Goal: Task Accomplishment & Management: Manage account settings

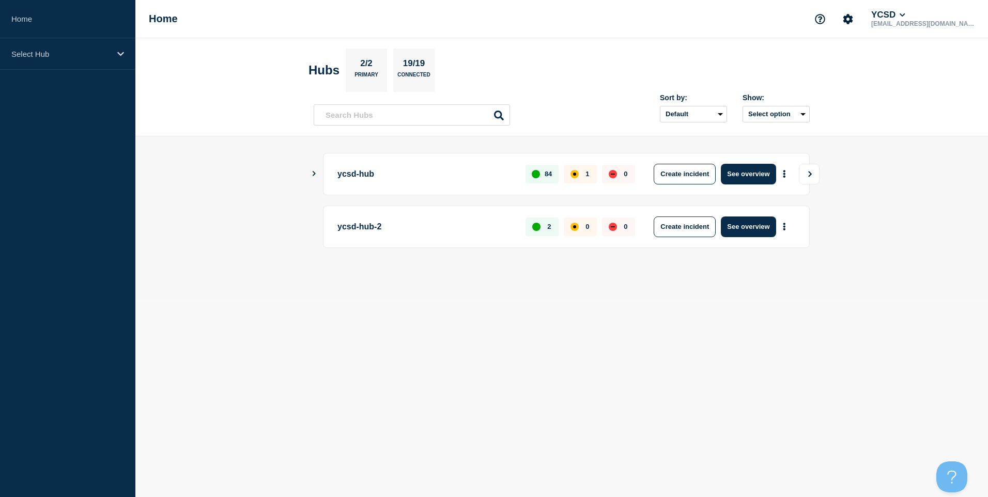
click at [801, 178] on button "View" at bounding box center [809, 174] width 21 height 21
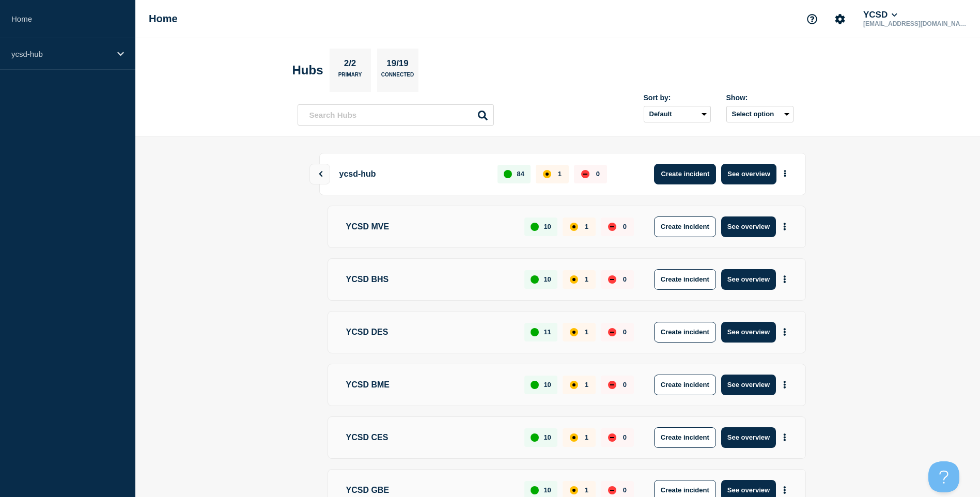
click at [689, 174] on button "Create incident" at bounding box center [685, 174] width 62 height 21
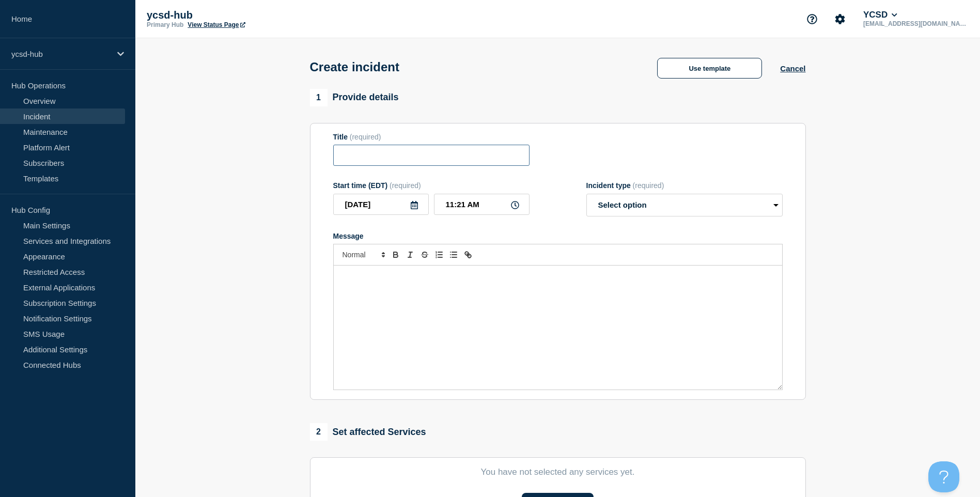
click at [409, 151] on input "Title" at bounding box center [431, 155] width 196 height 21
type input "Google Login Failures - 502 Error"
click at [637, 215] on select "Select option Investigating Identified Monitoring" at bounding box center [685, 205] width 196 height 23
select select "identified"
click at [587, 196] on select "Select option Investigating Identified Monitoring" at bounding box center [685, 205] width 196 height 23
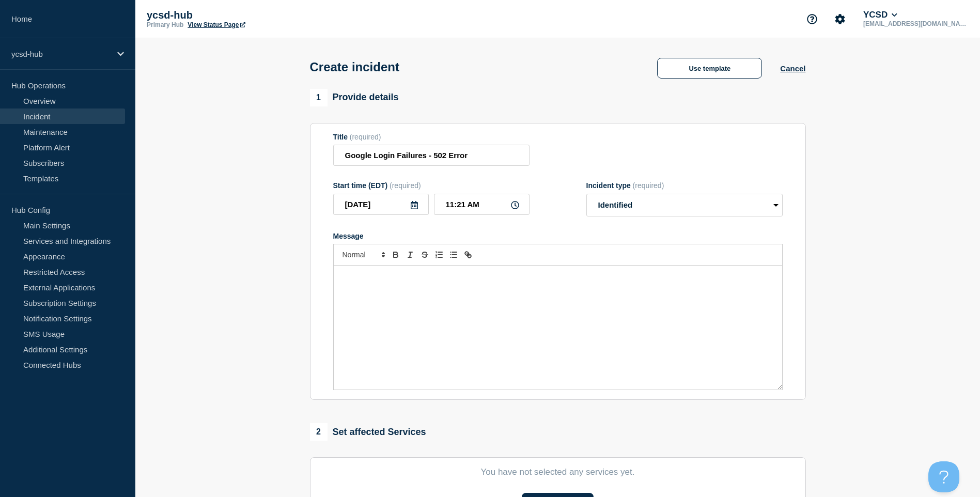
click at [523, 299] on div "Message" at bounding box center [558, 328] width 449 height 124
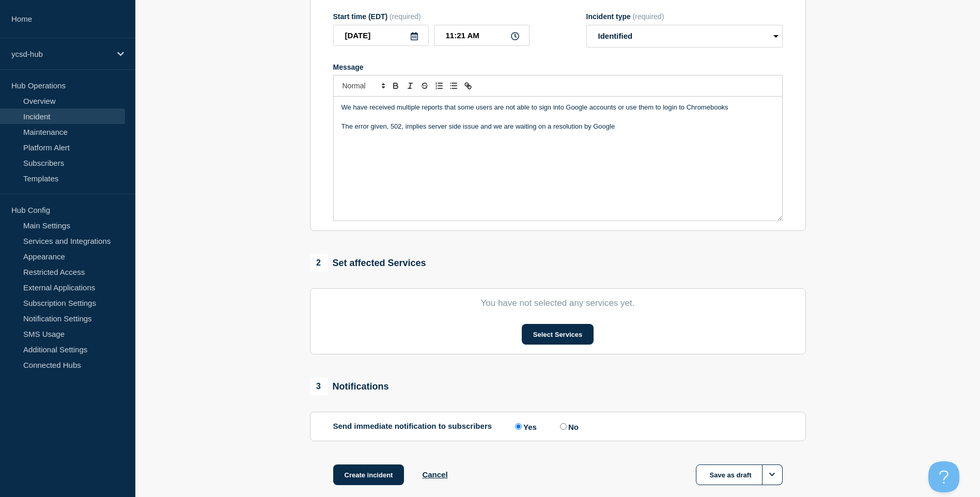
scroll to position [227, 0]
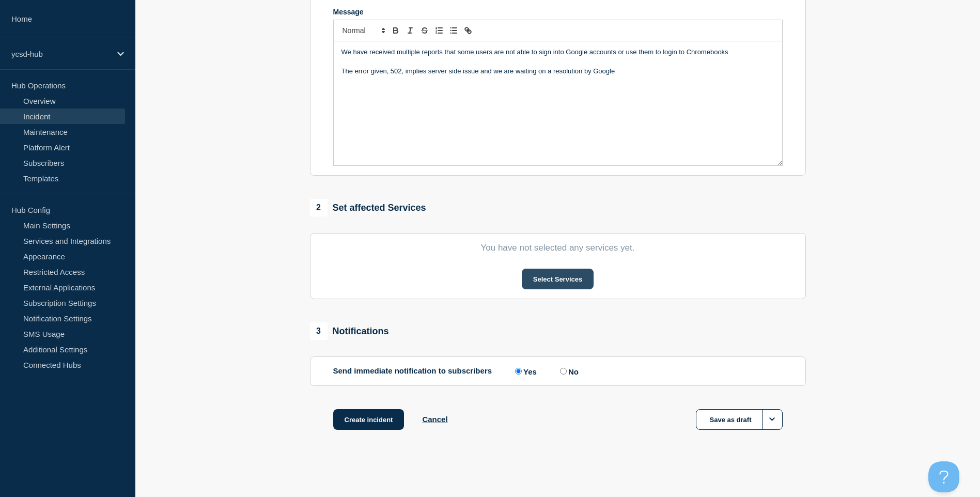
click at [551, 288] on button "Select Services" at bounding box center [558, 279] width 72 height 21
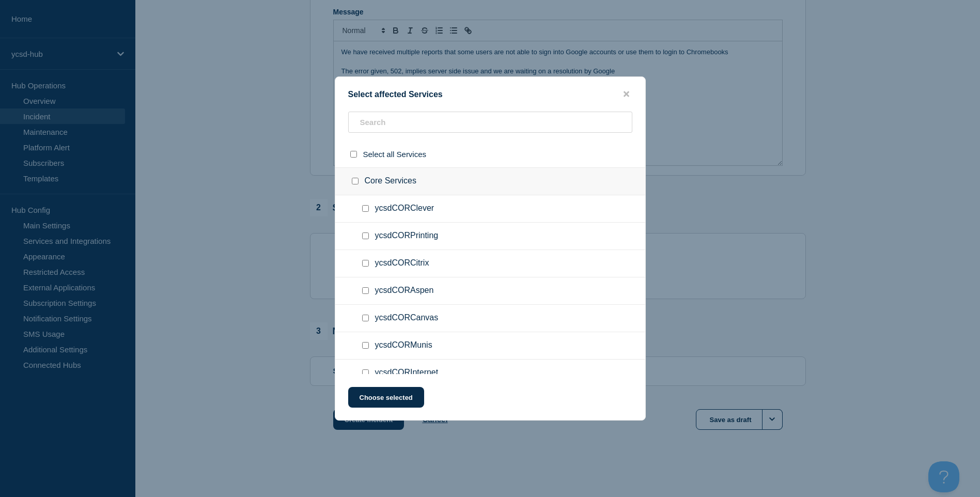
click at [447, 111] on div "Select affected Services Select all Services Core Services ycsdCORClever ycsdCO…" at bounding box center [490, 248] width 311 height 344
click at [446, 121] on input "text" at bounding box center [490, 122] width 284 height 21
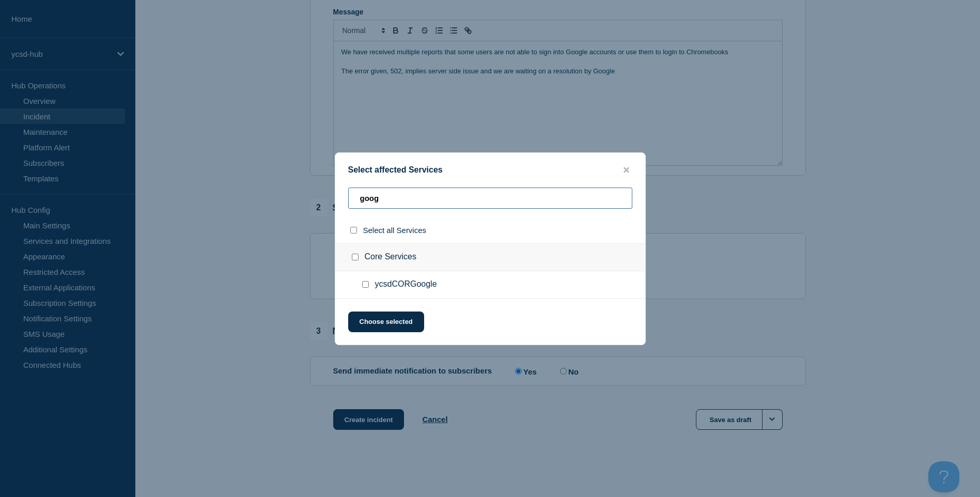
type input "goog"
click at [368, 281] on div at bounding box center [367, 285] width 15 height 10
click at [368, 284] on input "ycsdCORGoogle checkbox" at bounding box center [365, 284] width 7 height 7
checkbox input "true"
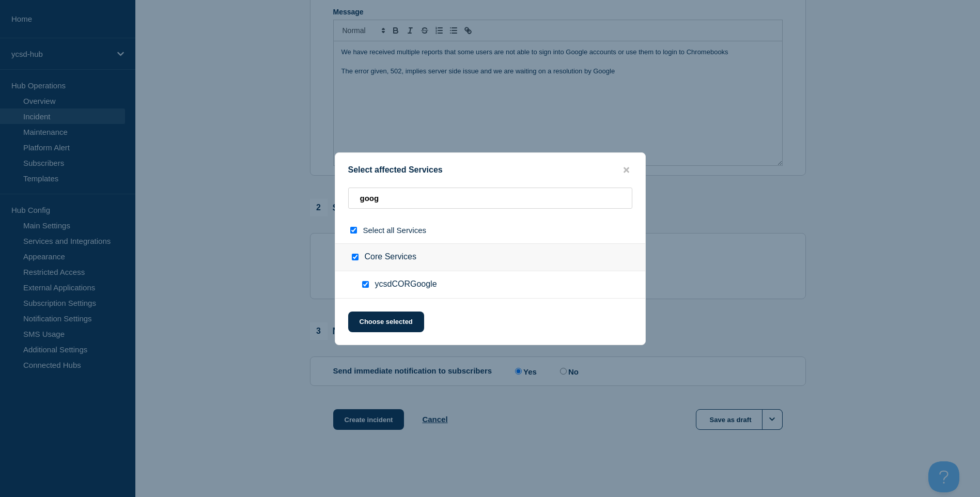
checkbox input "true"
click at [404, 323] on button "Choose selected" at bounding box center [386, 322] width 76 height 21
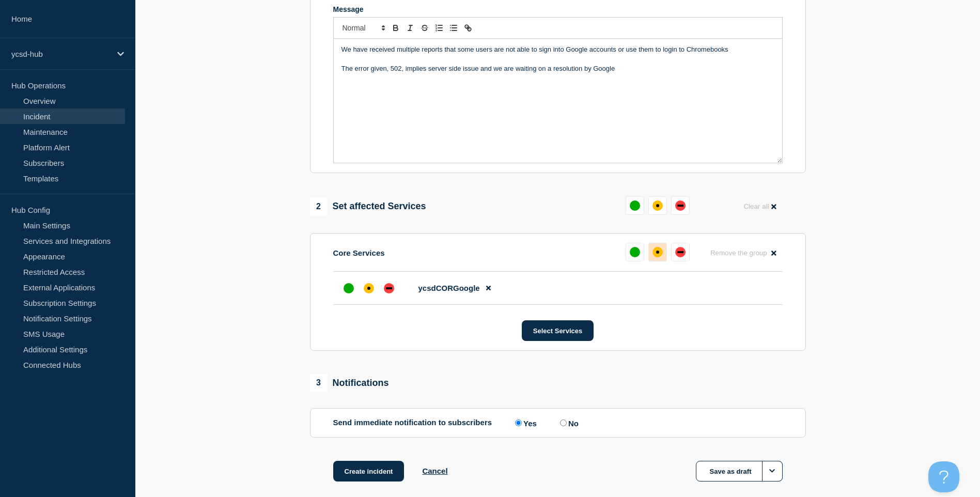
click at [653, 256] on div "affected" at bounding box center [658, 252] width 10 height 10
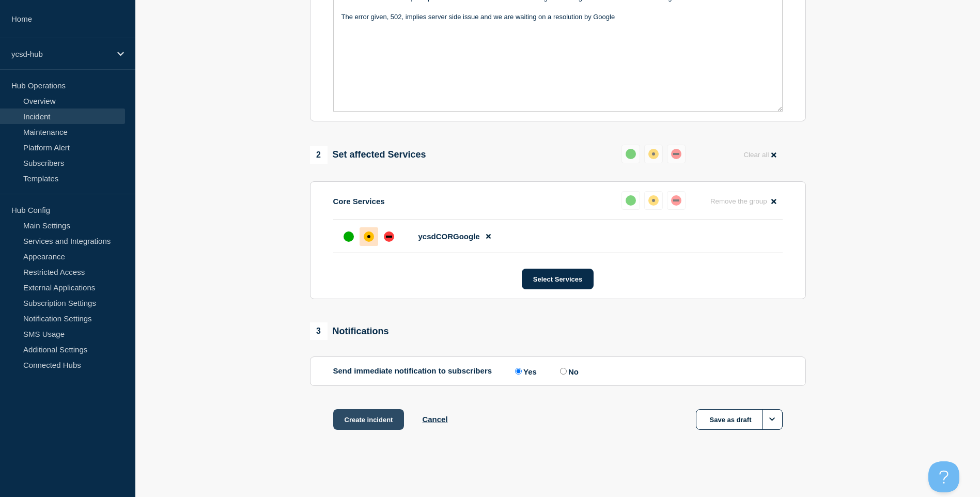
click at [363, 423] on button "Create incident" at bounding box center [368, 419] width 71 height 21
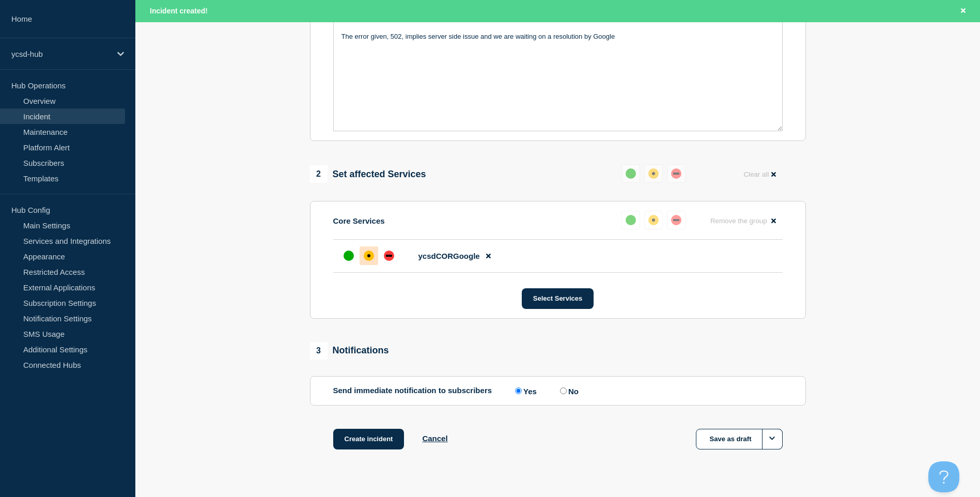
scroll to position [303, 0]
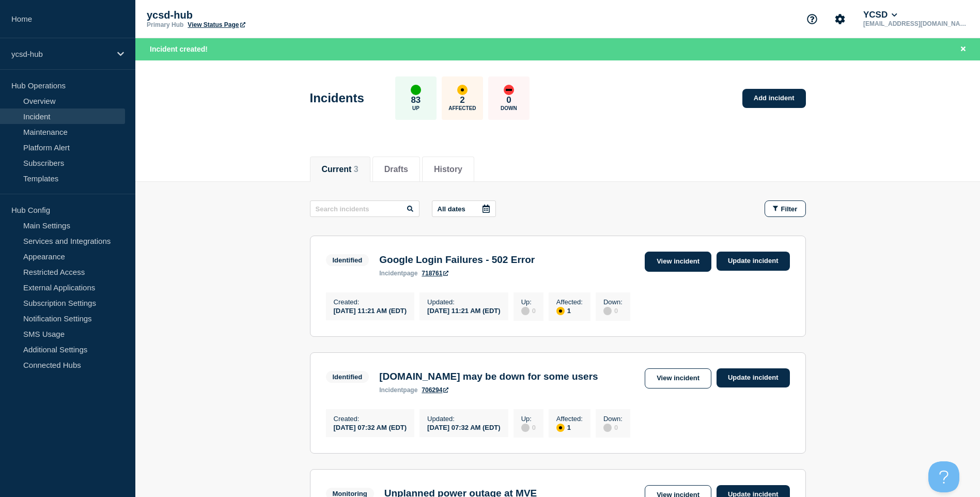
click at [676, 263] on link "View incident" at bounding box center [678, 262] width 67 height 20
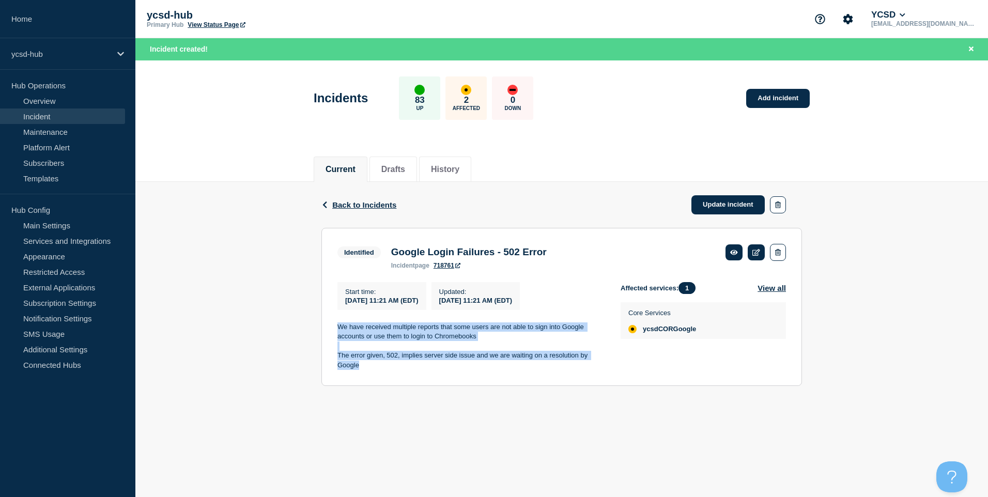
drag, startPoint x: 402, startPoint y: 365, endPoint x: 331, endPoint y: 333, distance: 78.0
click at [331, 333] on section "Identified Google Login Failures - 502 Error incident page 718761 Start time : …" at bounding box center [561, 307] width 481 height 158
copy div "We have received multiple reports that some users are not able to sign into Goo…"
click at [43, 111] on link "Incident" at bounding box center [62, 117] width 125 height 16
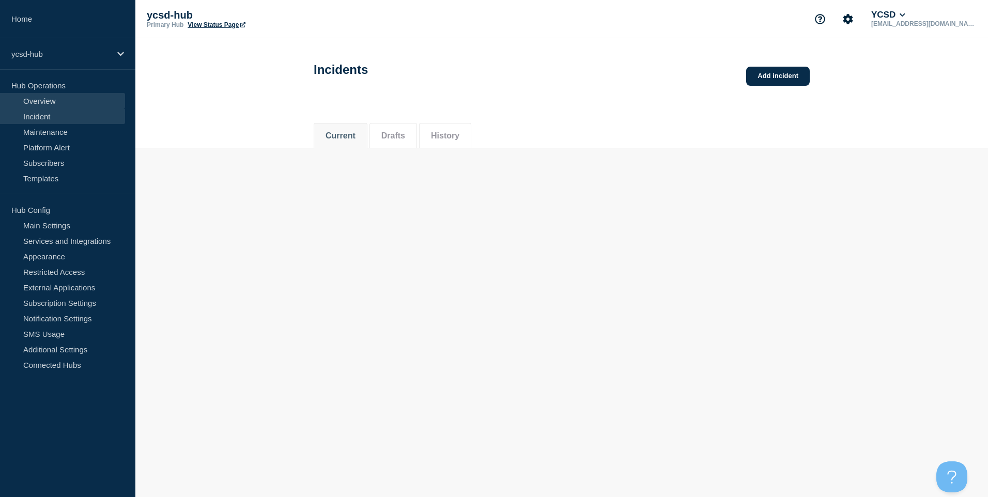
click at [52, 100] on link "Overview" at bounding box center [62, 101] width 125 height 16
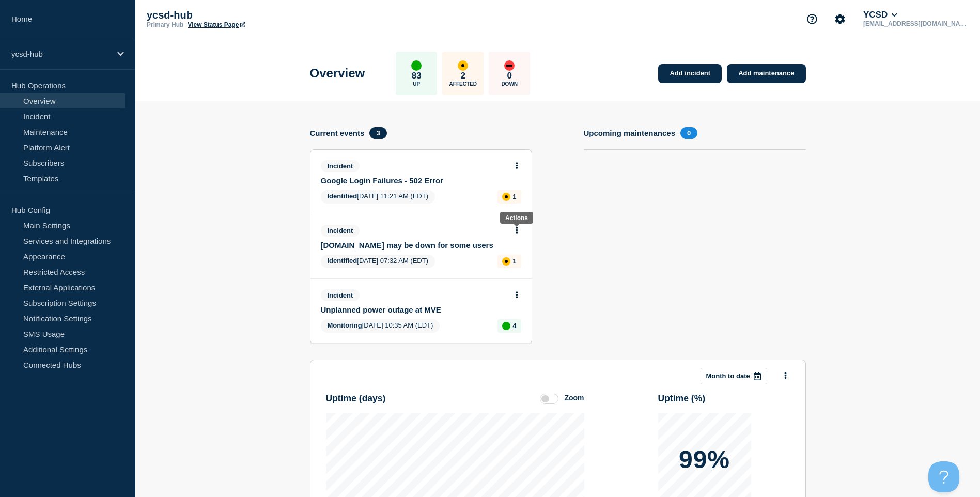
click at [520, 233] on button at bounding box center [517, 230] width 9 height 9
click at [525, 255] on link "View incident" at bounding box center [512, 255] width 42 height 8
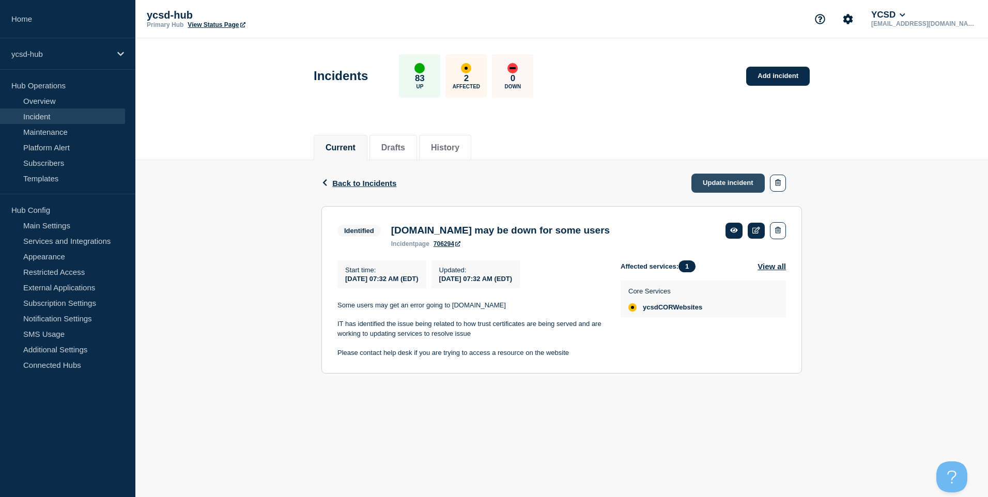
click at [724, 184] on link "Update incident" at bounding box center [727, 183] width 73 height 19
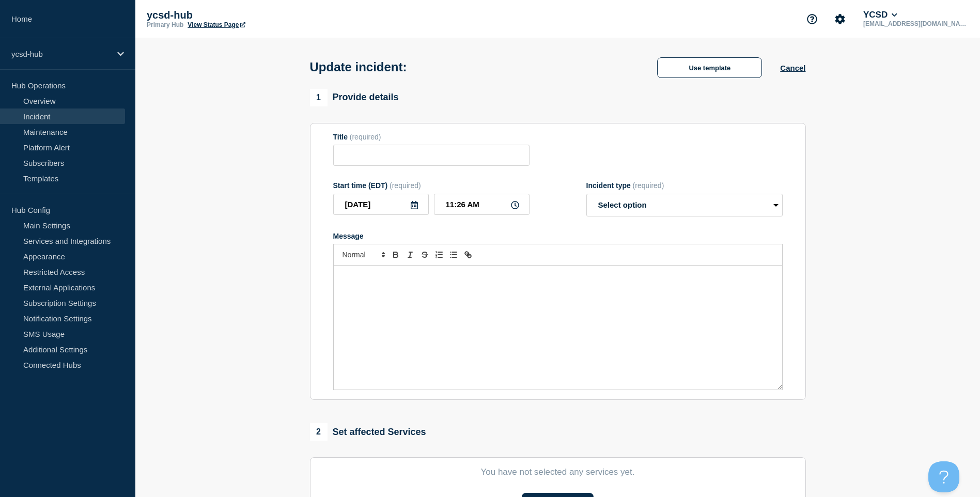
type input "Yorkcountyschools.org may be down for some users"
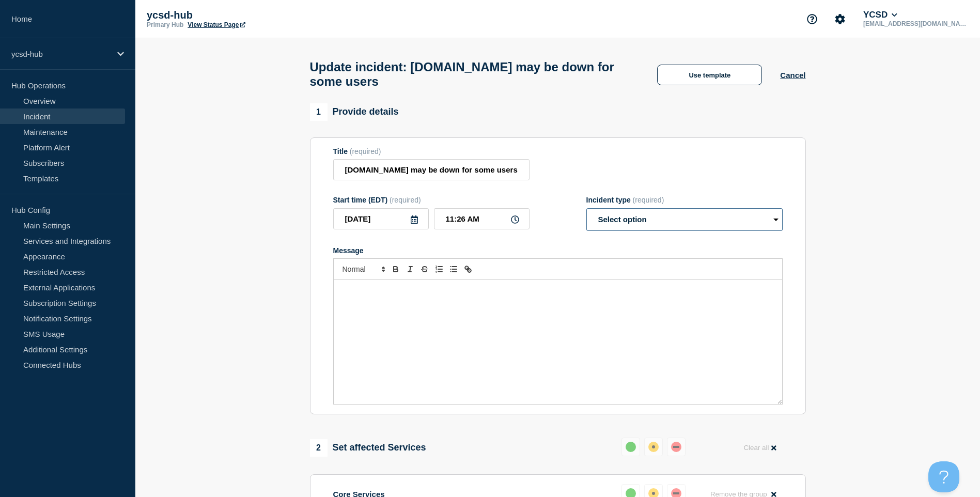
click at [703, 220] on select "Select option Investigating Identified Monitoring Resolved" at bounding box center [685, 219] width 196 height 23
select select "resolved"
click at [587, 213] on select "Select option Investigating Identified Monitoring Resolved" at bounding box center [685, 219] width 196 height 23
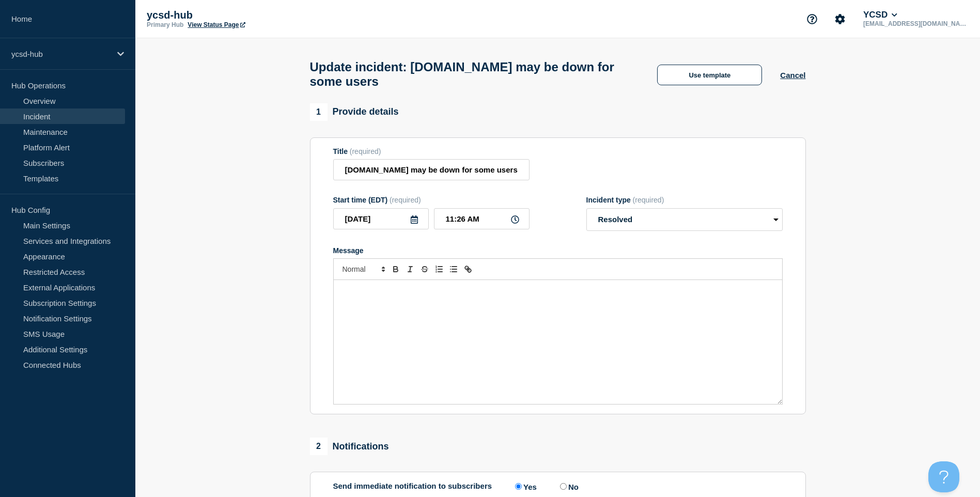
click at [692, 303] on div "Message" at bounding box center [558, 342] width 449 height 124
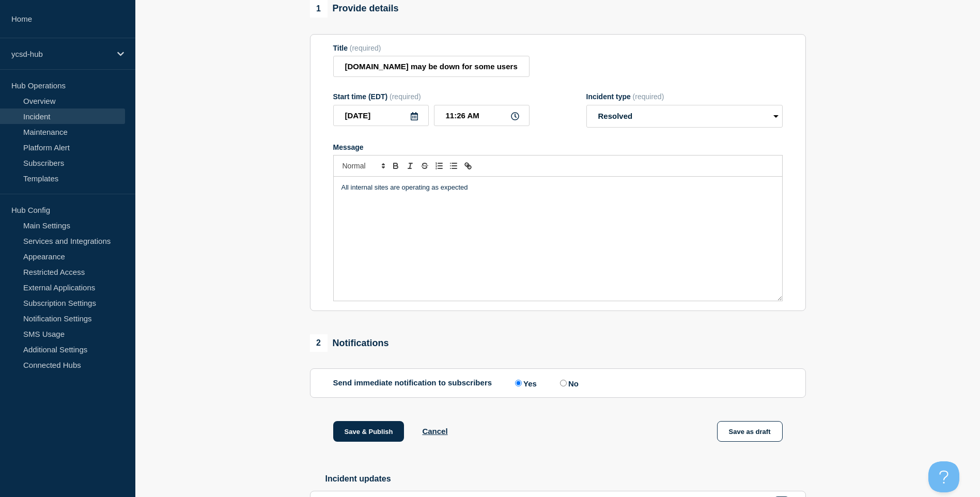
scroll to position [181, 0]
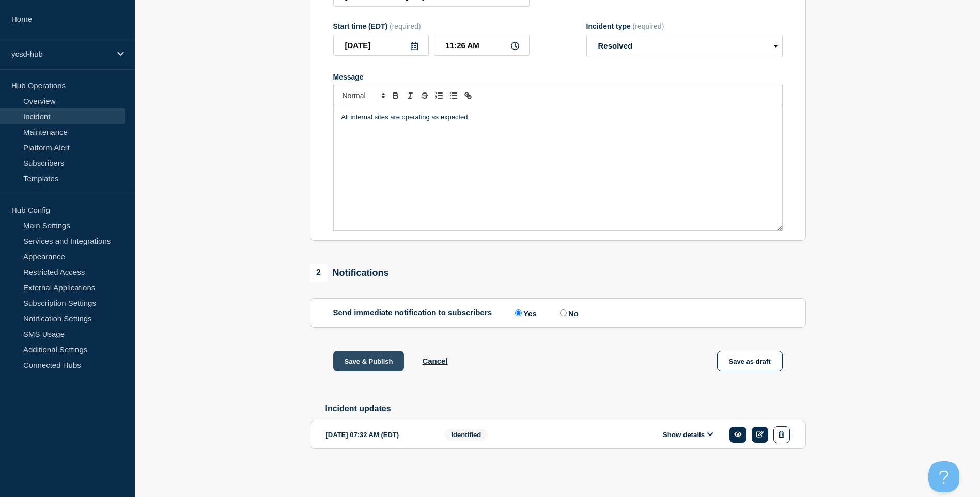
click at [350, 359] on button "Save & Publish" at bounding box center [368, 361] width 71 height 21
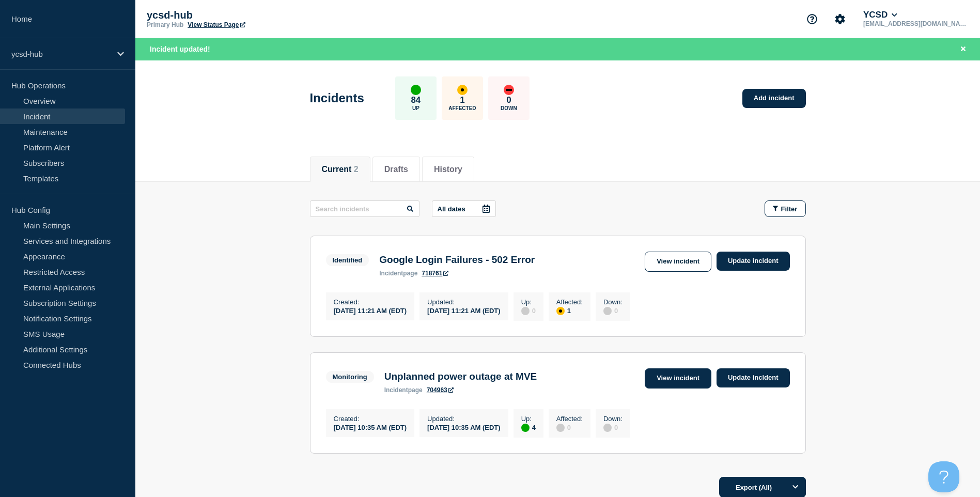
click at [685, 382] on link "View incident" at bounding box center [678, 378] width 67 height 20
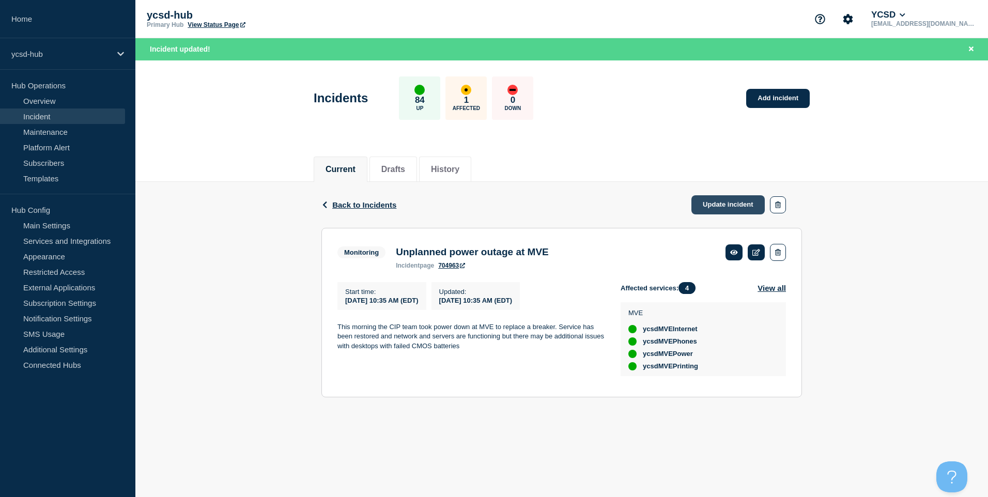
click at [733, 205] on link "Update incident" at bounding box center [727, 204] width 73 height 19
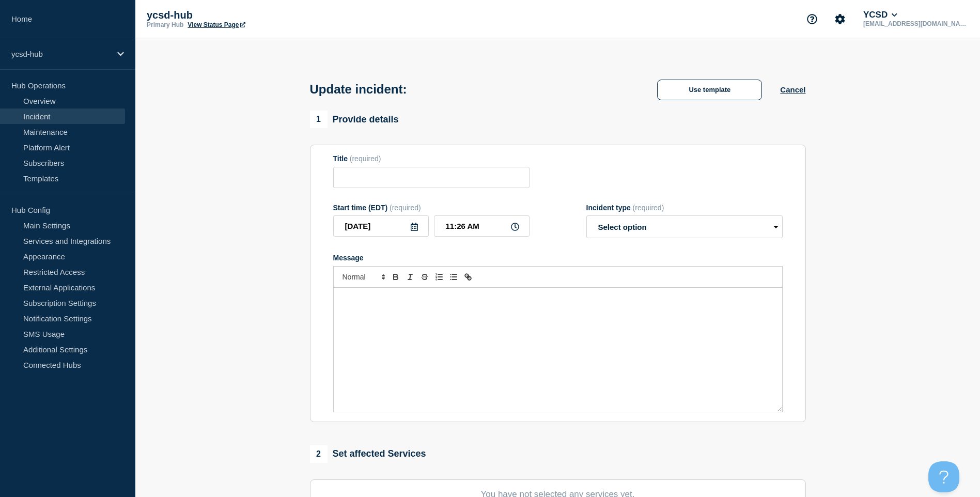
type input "Unplanned power outage at MVE"
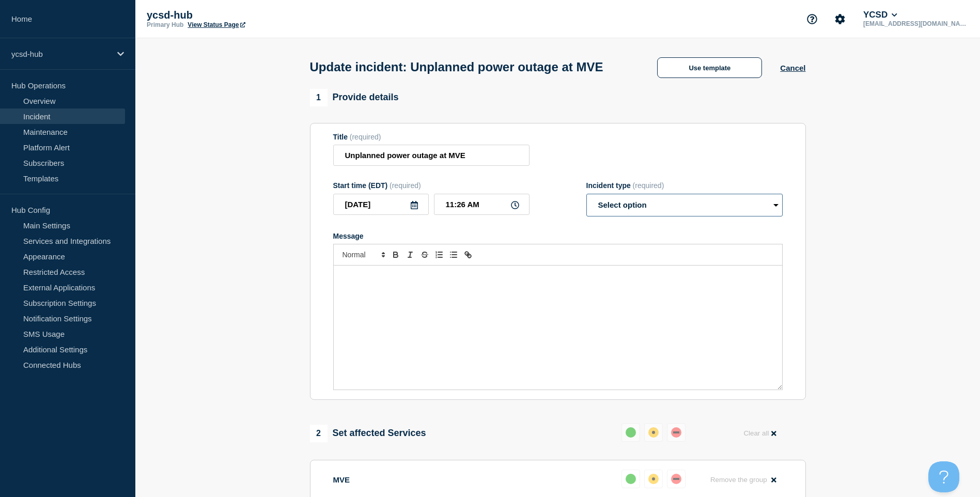
click at [678, 217] on select "Select option Investigating Identified Monitoring Resolved" at bounding box center [685, 205] width 196 height 23
select select "resolved"
click at [587, 213] on select "Select option Investigating Identified Monitoring Resolved" at bounding box center [685, 205] width 196 height 23
click at [657, 331] on div "Message" at bounding box center [558, 328] width 449 height 124
click at [654, 362] on div "All" at bounding box center [558, 328] width 449 height 124
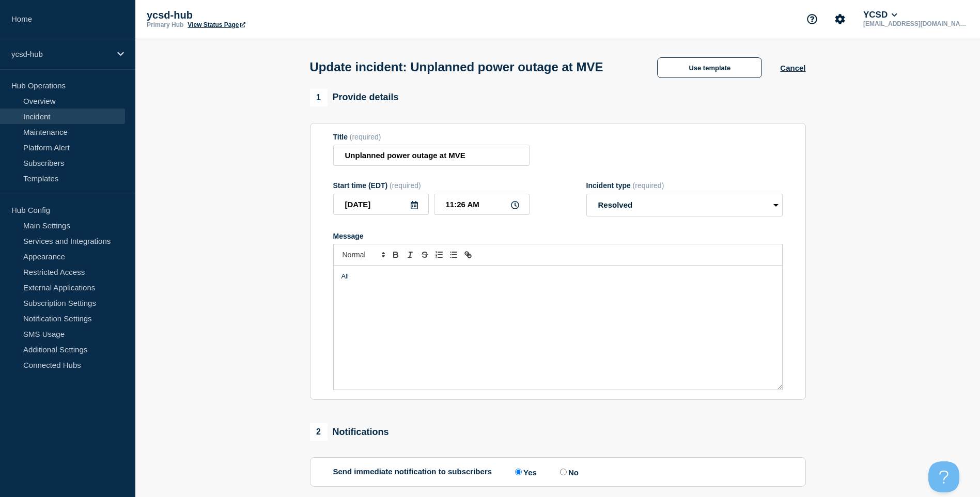
click at [469, 340] on div "All" at bounding box center [558, 328] width 449 height 124
click at [378, 215] on input "2025-09-18" at bounding box center [381, 204] width 96 height 21
click at [347, 251] on polyline "button" at bounding box center [346, 253] width 3 height 6
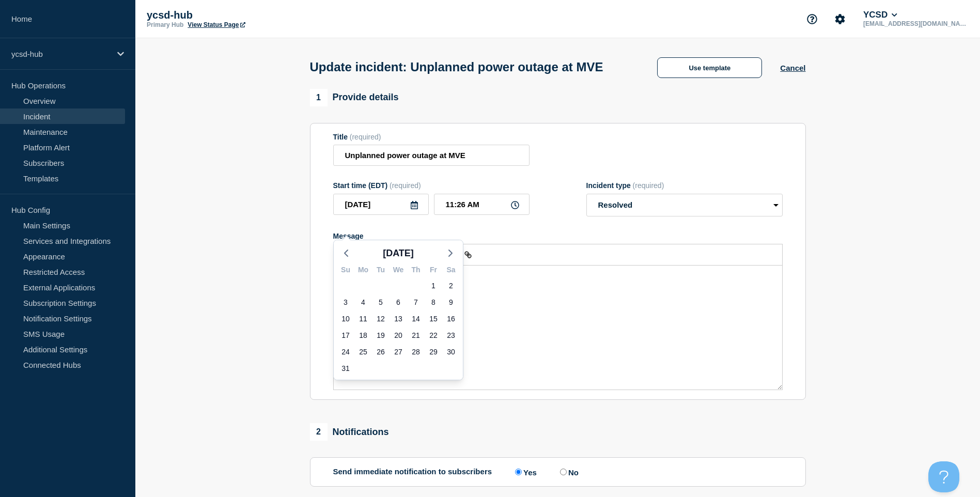
click at [584, 155] on div "Title (required) Unplanned power outage at MVE" at bounding box center [558, 150] width 450 height 34
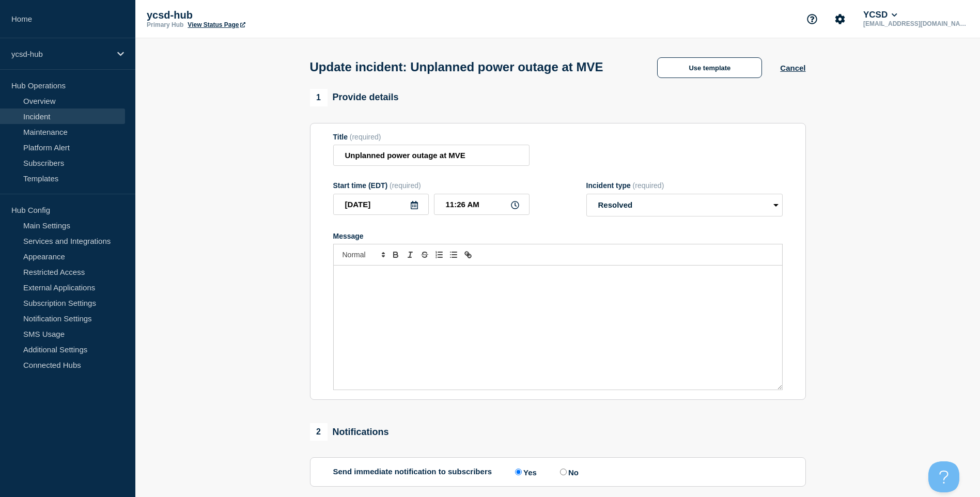
click at [416, 209] on icon at bounding box center [414, 205] width 8 height 8
drag, startPoint x: 321, startPoint y: 232, endPoint x: 340, endPoint y: 246, distance: 23.2
click at [322, 235] on section "Title (required) Unplanned power outage at MVE Start time (EDT) (required) 2025…" at bounding box center [558, 261] width 496 height 277
click at [421, 215] on input "2025-09-18" at bounding box center [381, 204] width 96 height 21
click at [418, 209] on icon at bounding box center [414, 205] width 7 height 8
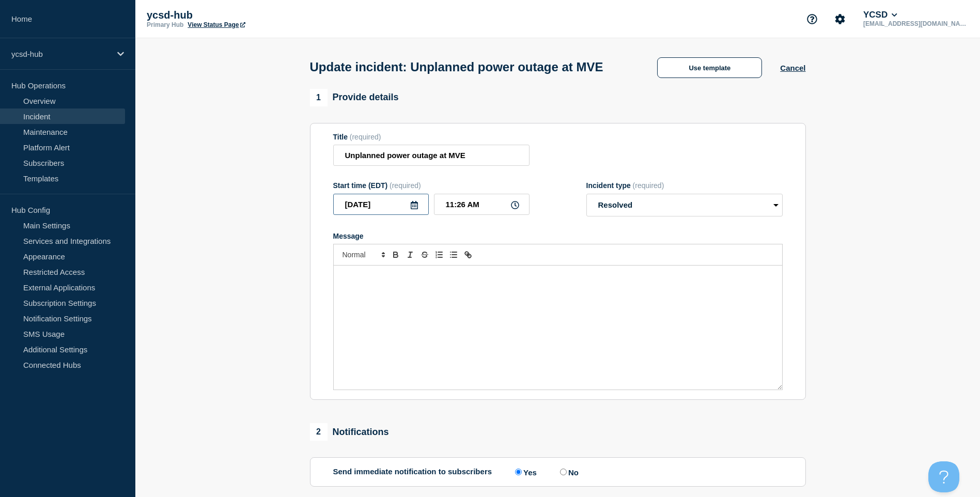
click at [408, 215] on input "2025-09-18" at bounding box center [381, 204] width 96 height 21
click at [348, 250] on icon "button" at bounding box center [346, 253] width 12 height 12
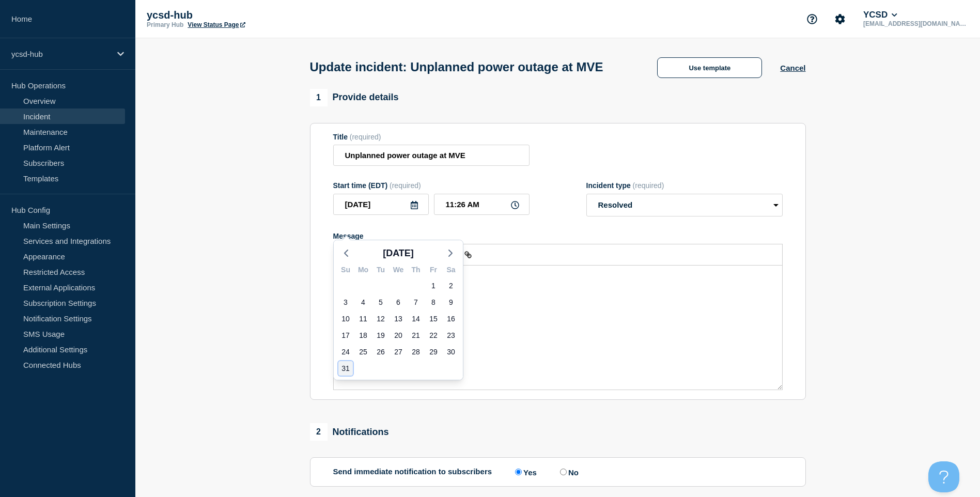
click at [345, 369] on div "31" at bounding box center [345, 368] width 14 height 14
type input "2025-08-31"
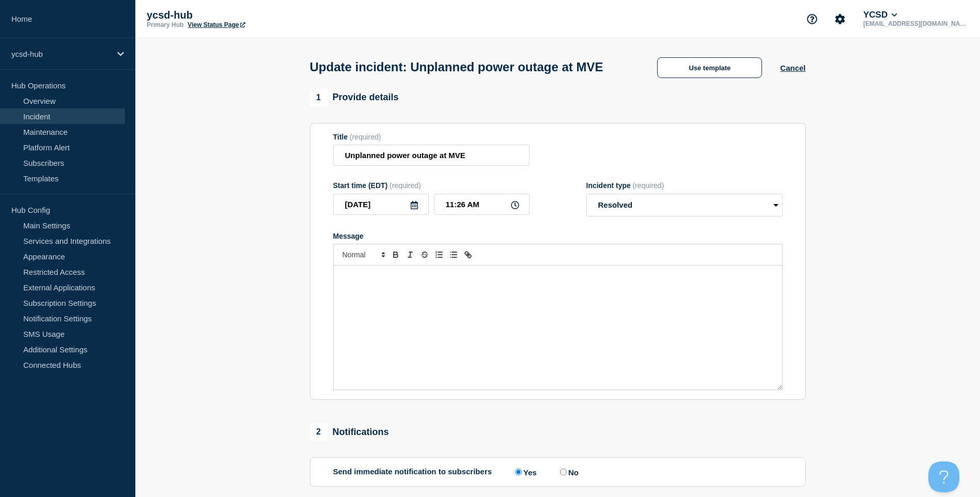
click at [562, 349] on div "Message" at bounding box center [558, 328] width 449 height 124
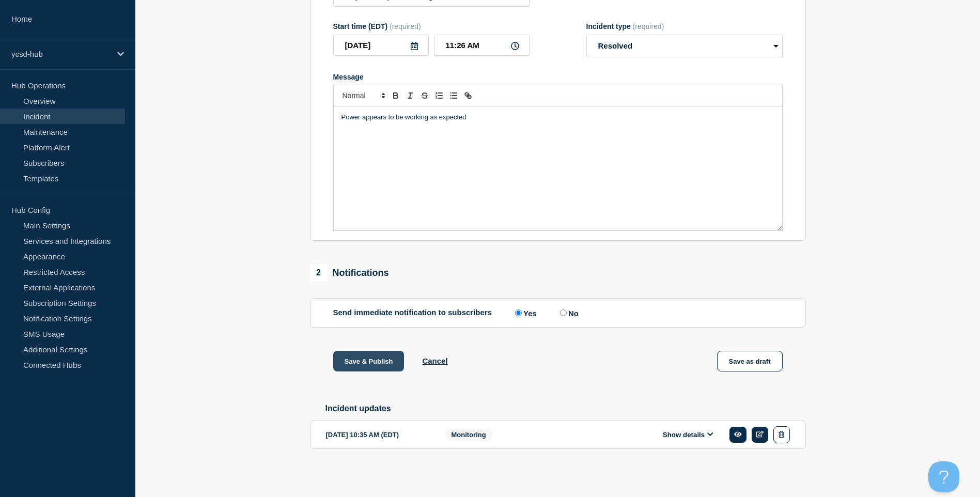
click at [372, 360] on button "Save & Publish" at bounding box center [368, 361] width 71 height 21
